Goal: Task Accomplishment & Management: Manage account settings

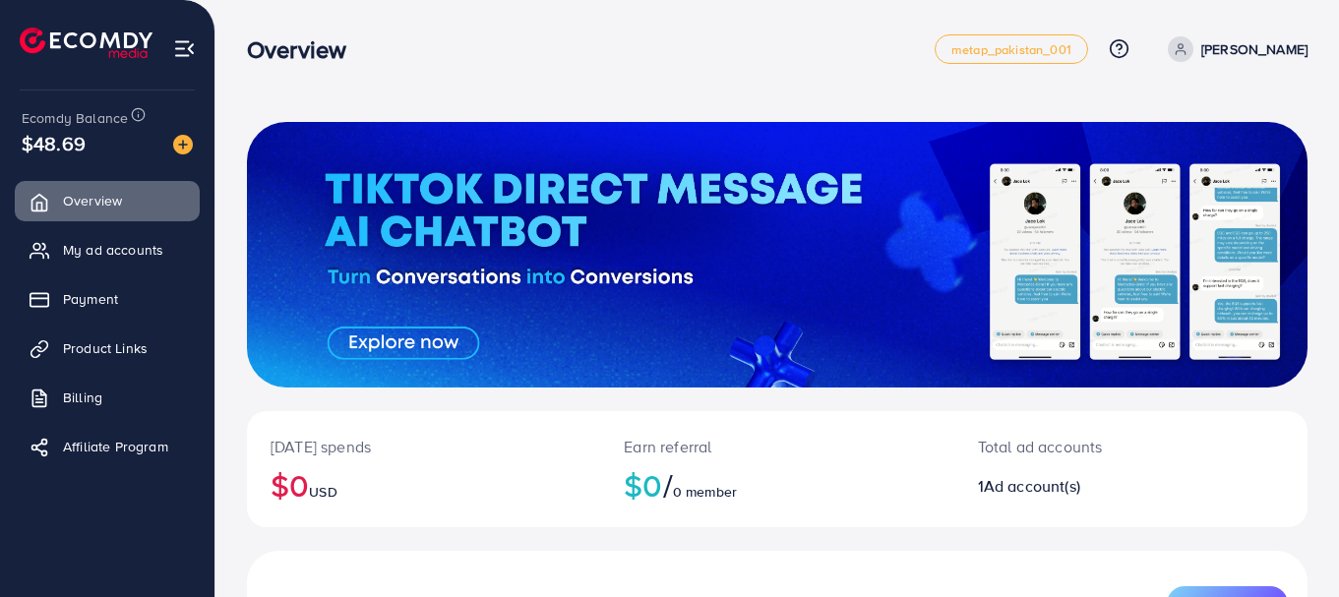
click at [611, 108] on div "[DATE] spends $0 USD Earn referral $0 / 0 member Total ad accounts 1 Ad account…" at bounding box center [776, 446] width 1123 height 893
click at [107, 255] on span "My ad accounts" at bounding box center [118, 250] width 100 height 20
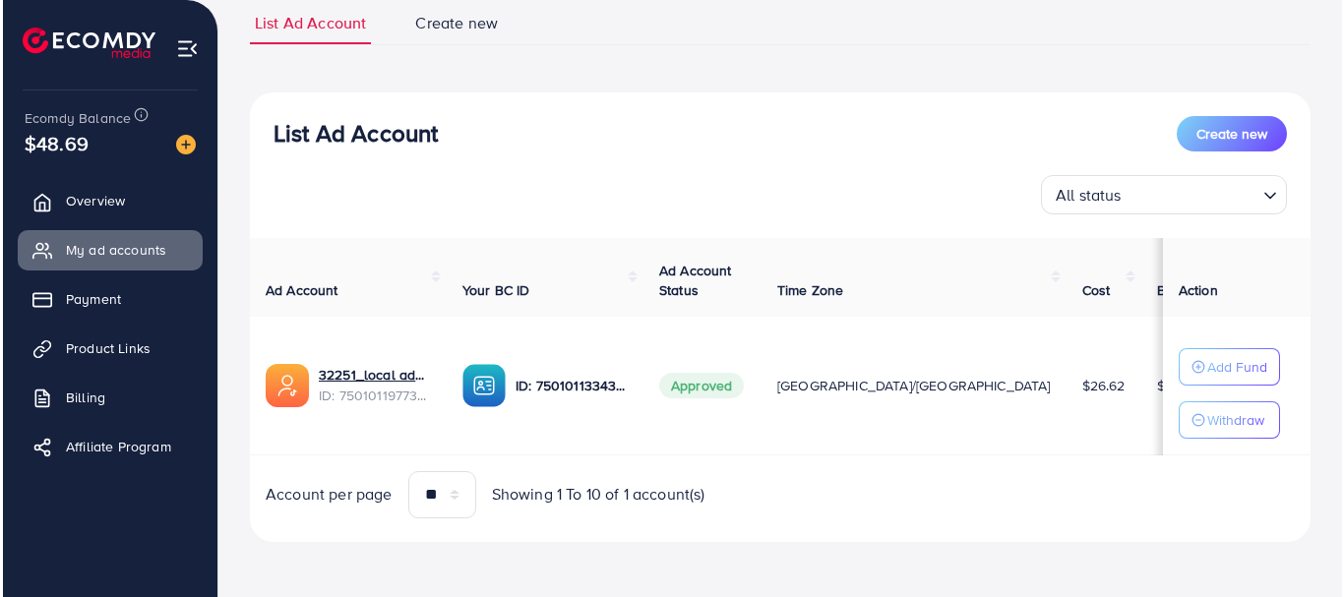
scroll to position [0, 123]
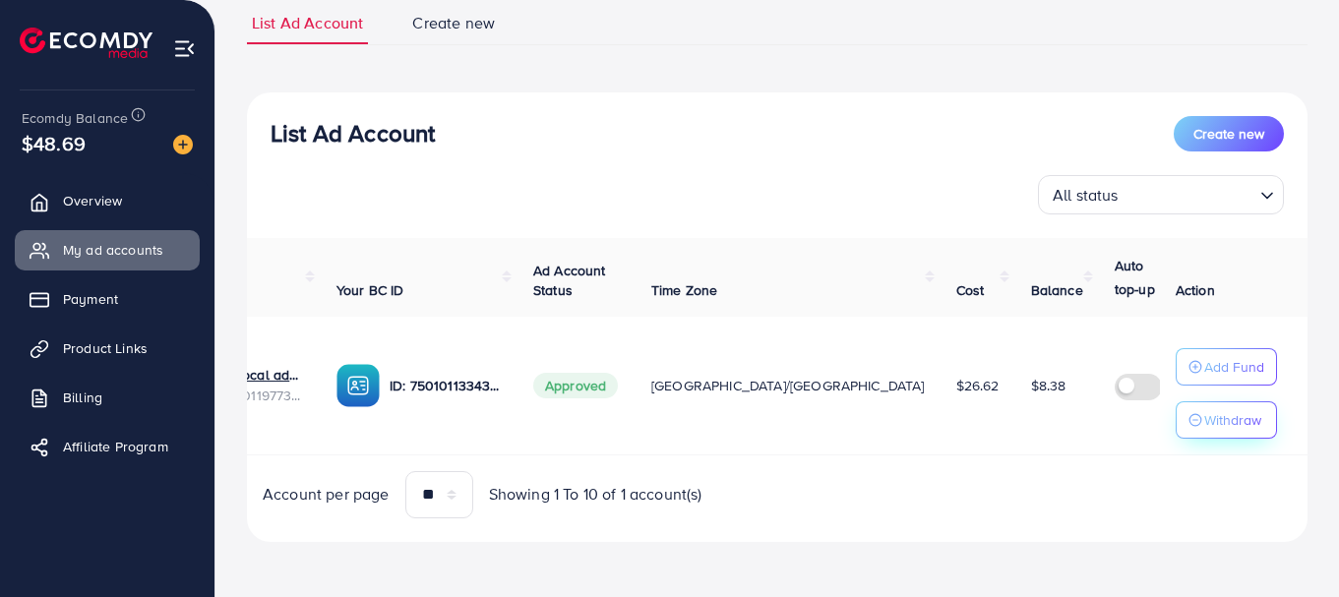
click at [1245, 408] on p "Withdraw" at bounding box center [1232, 420] width 57 height 24
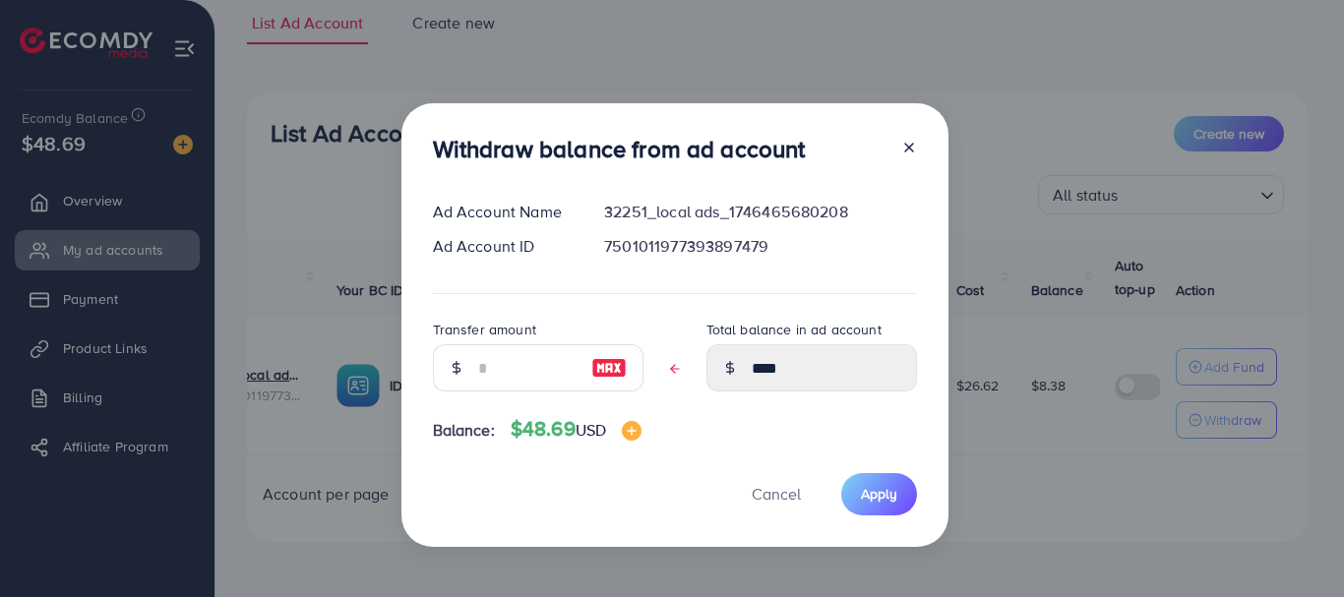
click at [669, 362] on icon at bounding box center [675, 369] width 14 height 14
click at [670, 363] on icon at bounding box center [675, 369] width 14 height 14
click at [670, 371] on polyline at bounding box center [672, 369] width 4 height 8
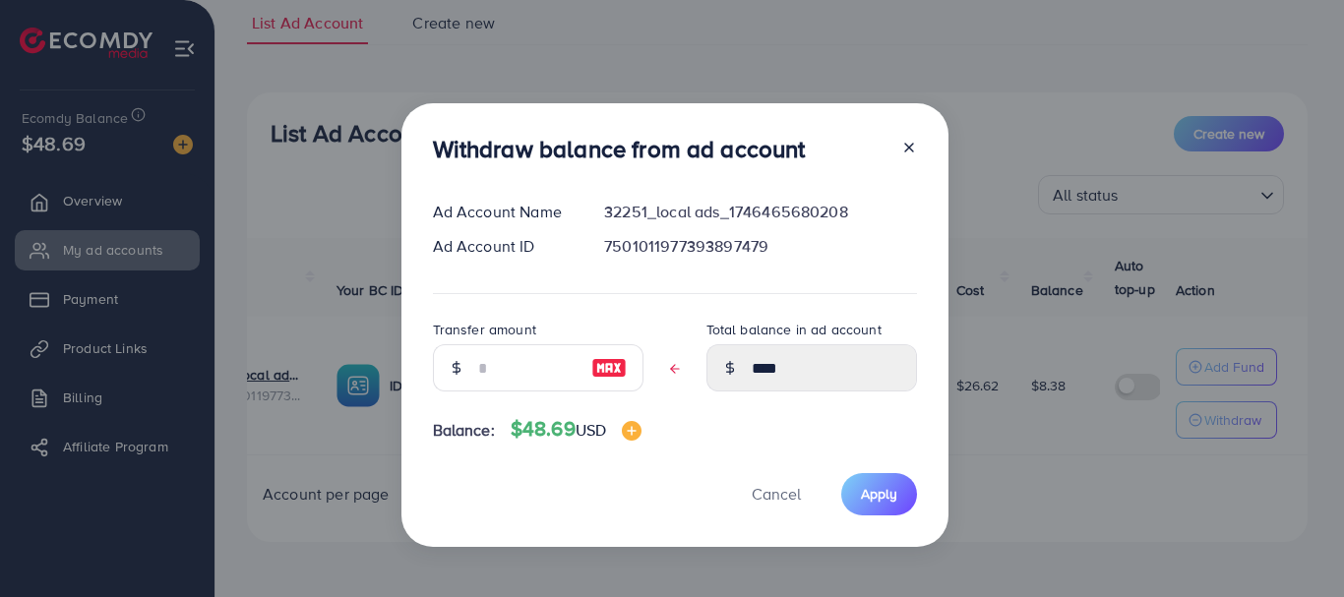
click at [760, 409] on div "Withdraw balance from ad account Ad Account Name 32251_local ads_1746465680208 …" at bounding box center [674, 325] width 547 height 444
click at [637, 424] on img at bounding box center [632, 431] width 20 height 20
